Goal: Use online tool/utility: Use online tool/utility

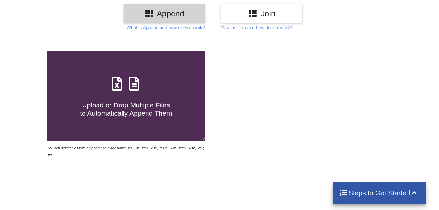
scroll to position [97, 0]
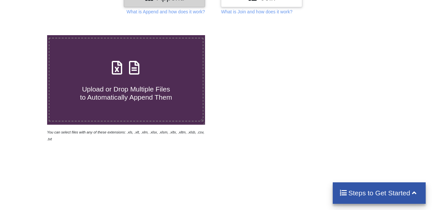
click at [126, 85] on span "Upload or Drop Multiple Files to Automatically Append Them" at bounding box center [126, 93] width 92 height 16
click at [29, 35] on input "Upload or Drop Multiple Files to Automatically Append Them" at bounding box center [29, 35] width 0 height 0
type input "C:\fakepath\SEMMATTIVIDUTHY VILLAGE (3).xlsx"
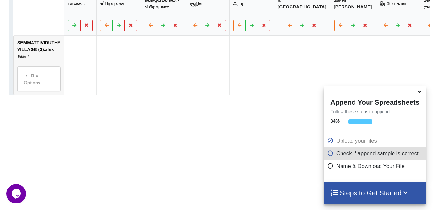
scroll to position [381, 0]
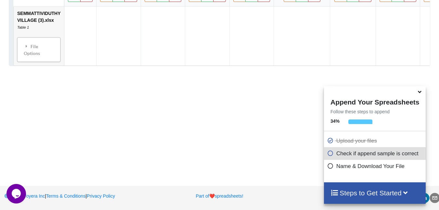
click at [357, 193] on h4 "Steps to Get Started" at bounding box center [374, 192] width 89 height 8
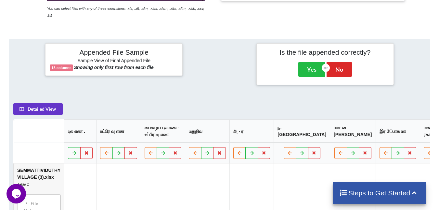
scroll to position [218, 0]
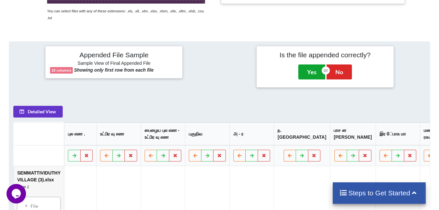
click at [306, 64] on button "Yes" at bounding box center [311, 71] width 27 height 15
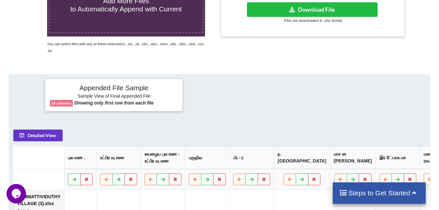
scroll to position [133, 0]
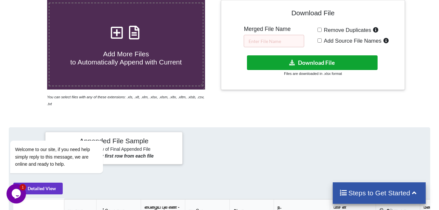
click at [309, 62] on button "Download File" at bounding box center [312, 62] width 131 height 15
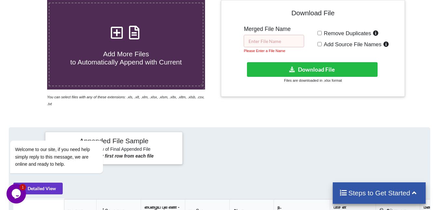
click at [260, 44] on input "text" at bounding box center [274, 41] width 60 height 12
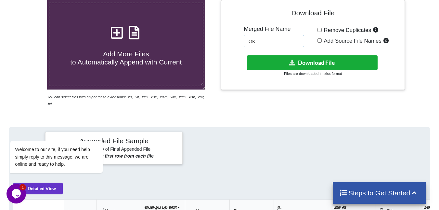
type input "OK"
click at [325, 61] on button "Download File" at bounding box center [312, 62] width 131 height 15
